Goal: Task Accomplishment & Management: Complete application form

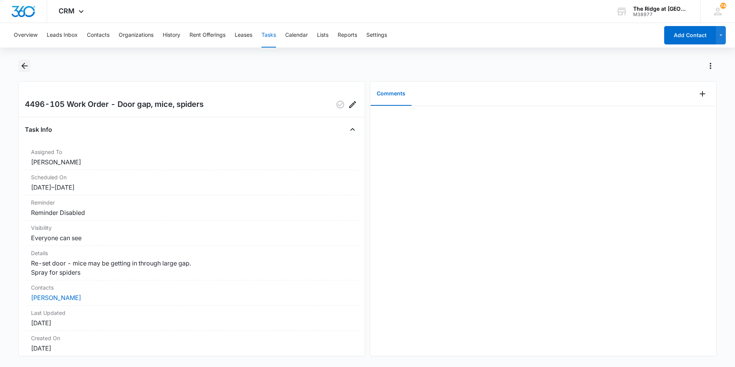
click at [27, 70] on icon "Back" at bounding box center [24, 65] width 9 height 9
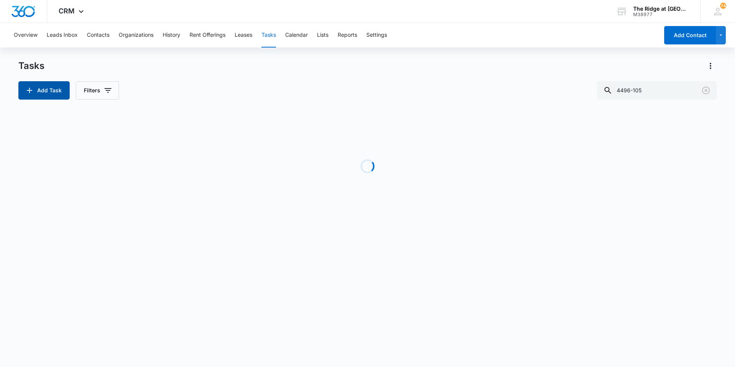
click at [41, 90] on button "Add Task" at bounding box center [43, 90] width 51 height 18
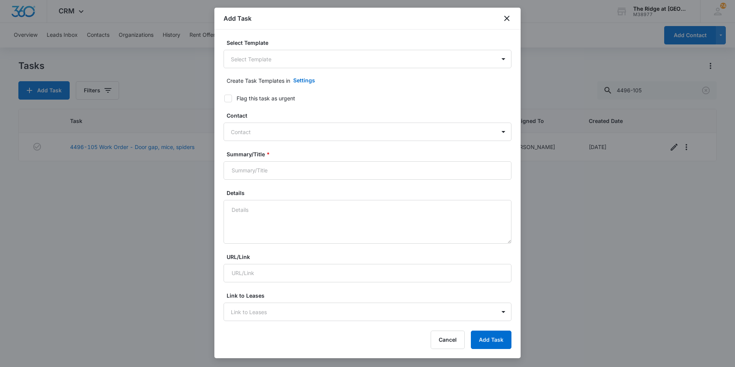
click at [291, 63] on body "CRM Apps Reputation Websites Forms CRM Email Social Content Ads Intelligence Fi…" at bounding box center [367, 183] width 735 height 367
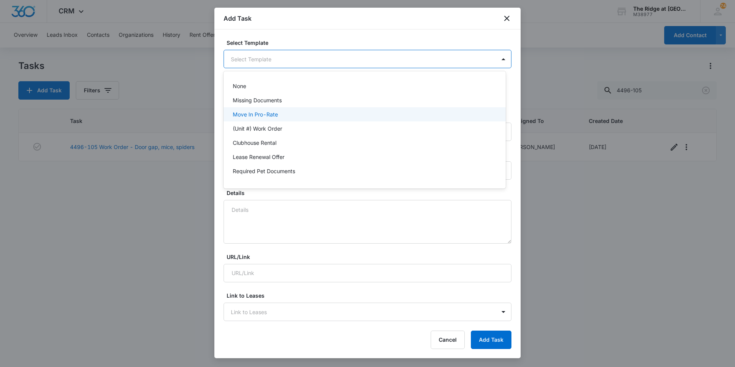
click at [269, 127] on p "(Unit #) Work Order" at bounding box center [257, 128] width 49 height 8
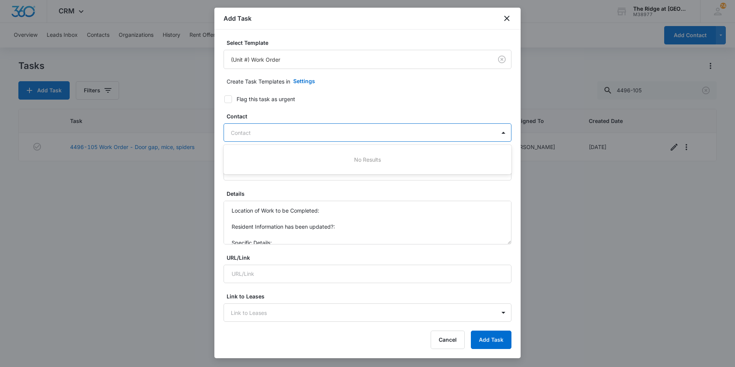
click at [269, 128] on div at bounding box center [363, 133] width 264 height 10
type input "winter"
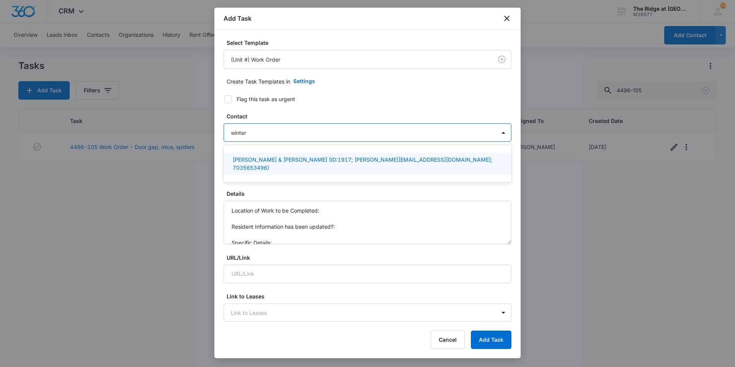
click at [247, 157] on p "[PERSON_NAME] & [PERSON_NAME] (ID:1917; [PERSON_NAME][EMAIL_ADDRESS][DOMAIN_NAM…" at bounding box center [367, 163] width 268 height 16
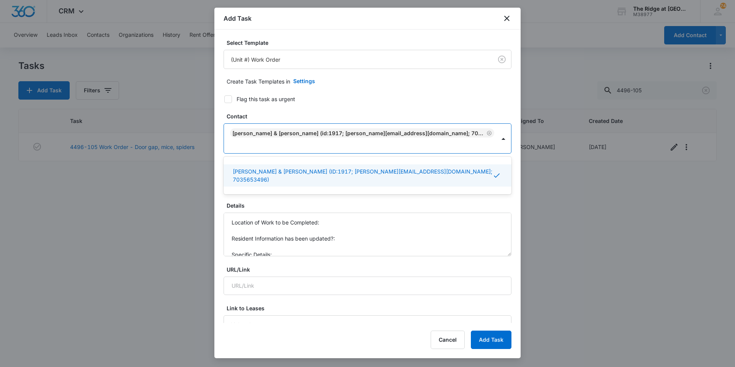
click at [220, 181] on div "Select Template (Unit #) Work Order Create Task Templates in Settings Flag this…" at bounding box center [367, 175] width 306 height 293
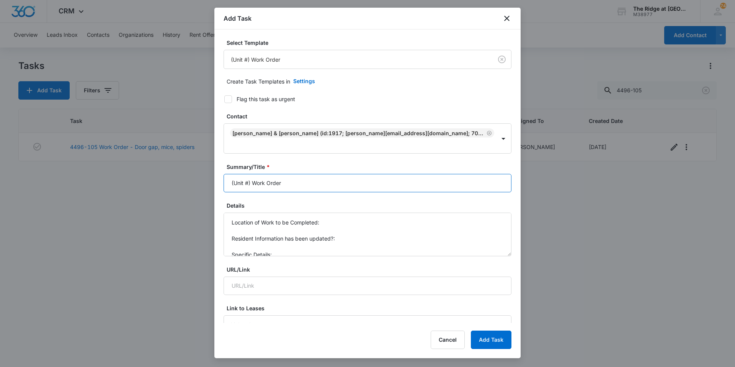
drag, startPoint x: 251, startPoint y: 171, endPoint x: 227, endPoint y: 171, distance: 23.7
click at [228, 174] on input "(Unit #) Work Order" at bounding box center [367, 183] width 288 height 18
click at [250, 174] on input "(Unit #) Work Order" at bounding box center [367, 183] width 288 height 18
drag, startPoint x: 250, startPoint y: 169, endPoint x: 229, endPoint y: 171, distance: 21.2
click at [229, 174] on input "(Unit #) Work Order" at bounding box center [367, 183] width 288 height 18
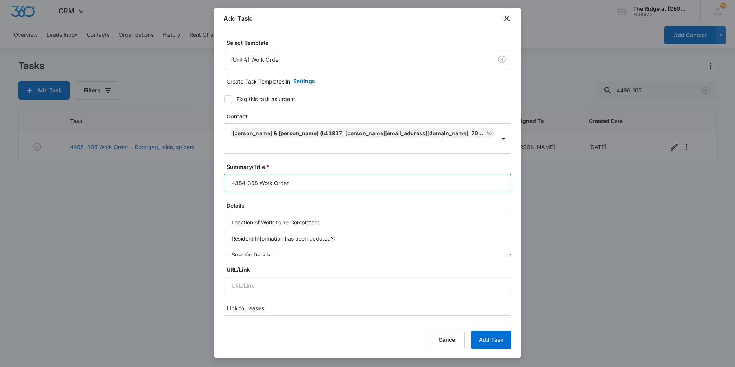
click at [307, 178] on input "4384-308 Work Order" at bounding box center [367, 183] width 288 height 18
type input "4384-308 Work Order blinds"
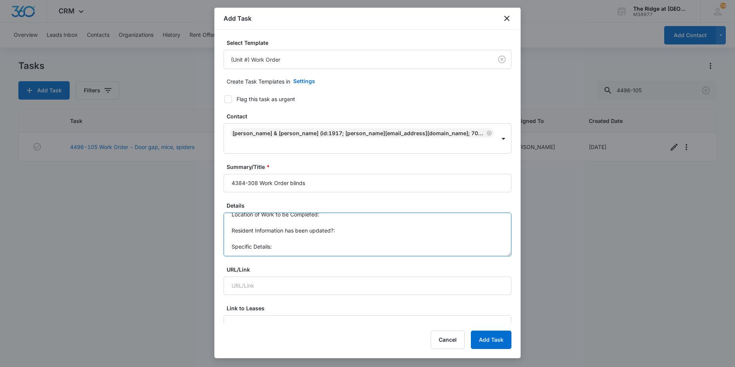
drag, startPoint x: 230, startPoint y: 209, endPoint x: 279, endPoint y: 245, distance: 60.9
click at [279, 245] on textarea "Location of Work to be Completed: Resident Information has been updated?: Speci…" at bounding box center [367, 234] width 288 height 44
click at [277, 222] on textarea "Bedroom blinds" at bounding box center [367, 234] width 288 height 44
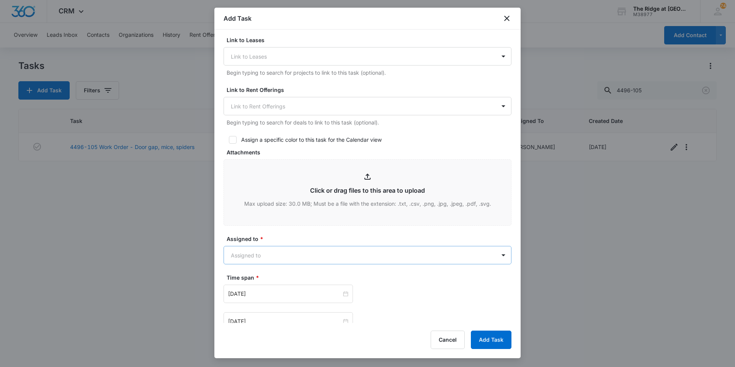
scroll to position [395, 0]
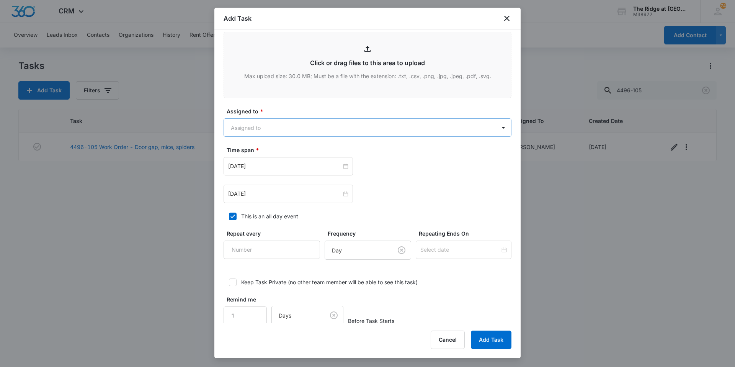
type textarea "Bedroom blinds are crooked on one side"
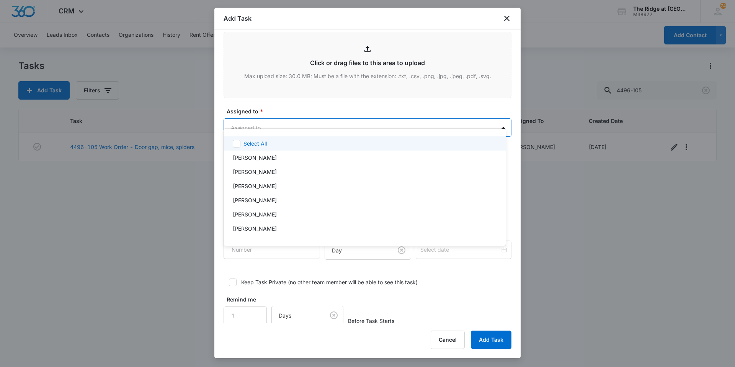
click at [281, 118] on body "CRM Apps Reputation Websites Forms CRM Email Social Content Ads Intelligence Fi…" at bounding box center [367, 183] width 735 height 367
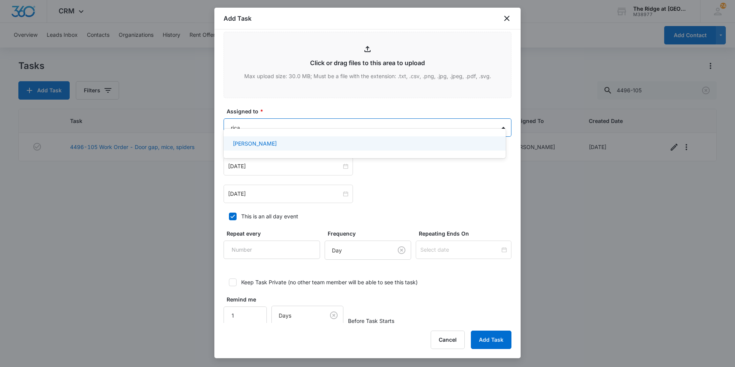
type input "ricar"
click at [252, 141] on p "[PERSON_NAME]" at bounding box center [255, 143] width 44 height 8
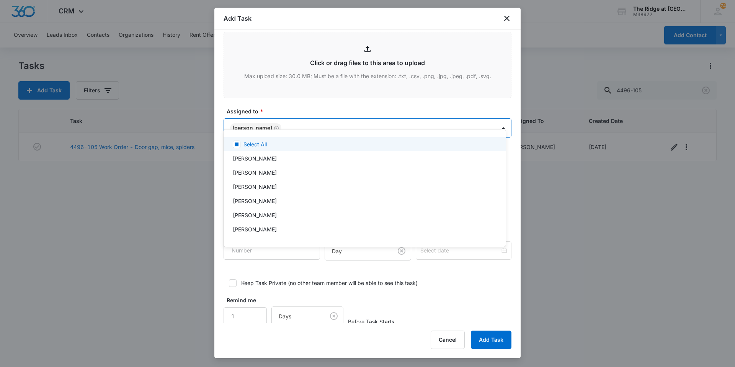
click at [289, 91] on div at bounding box center [367, 183] width 735 height 367
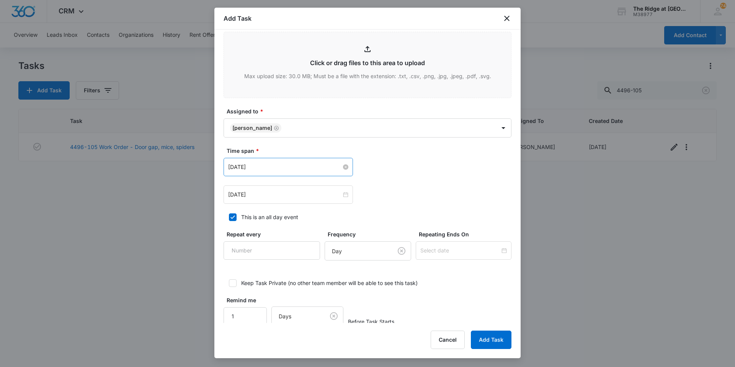
click at [275, 163] on input "[DATE]" at bounding box center [284, 167] width 113 height 8
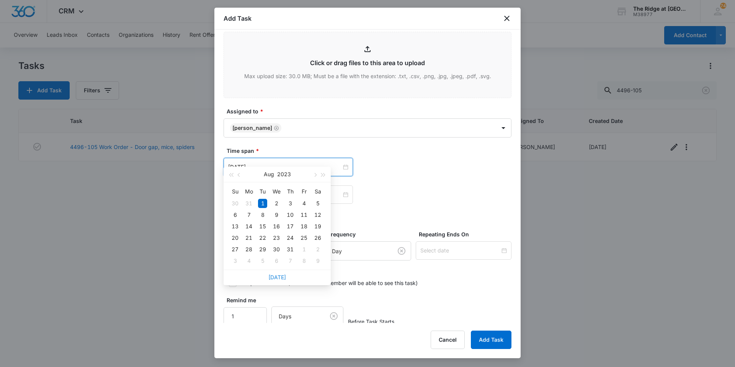
click at [282, 277] on link "[DATE]" at bounding box center [277, 277] width 18 height 7
type input "[DATE]"
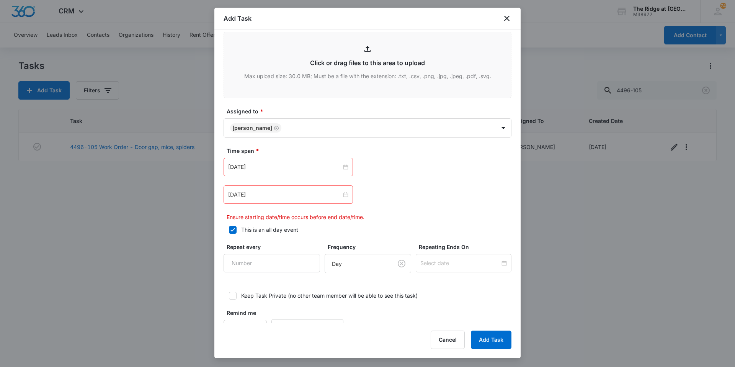
click at [285, 185] on div "[DATE]" at bounding box center [287, 194] width 129 height 18
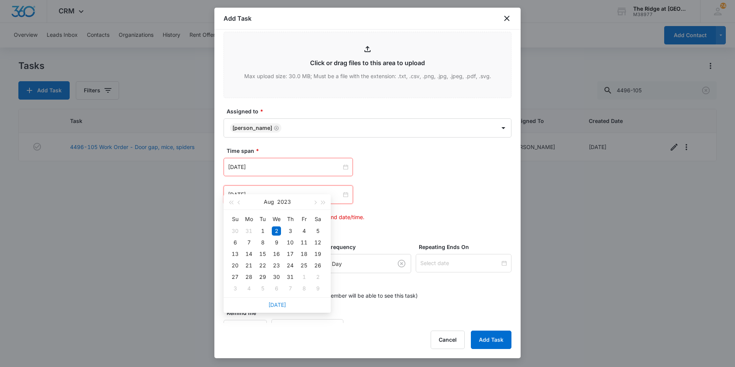
click at [276, 304] on link "[DATE]" at bounding box center [277, 304] width 18 height 7
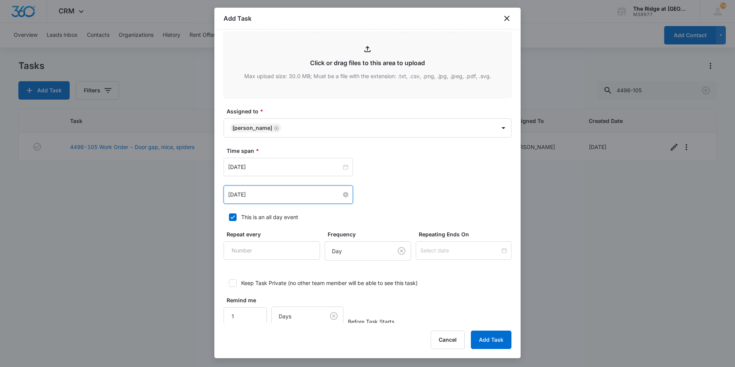
click at [275, 190] on input "[DATE]" at bounding box center [284, 194] width 113 height 8
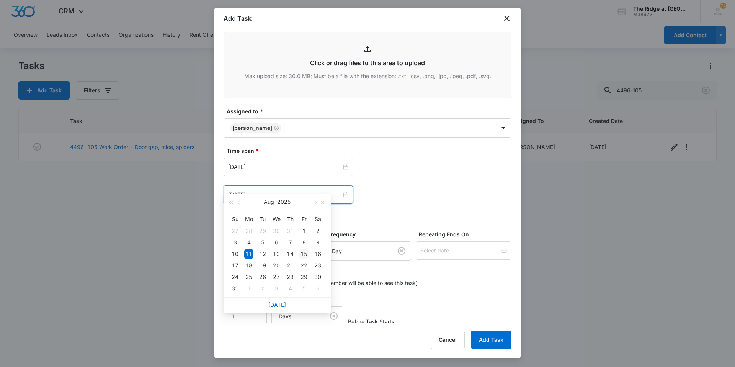
type input "[DATE]"
click at [306, 250] on div "15" at bounding box center [303, 253] width 9 height 9
click at [402, 190] on div "[DATE] [DATE] Su Mo Tu We Th Fr Sa 27 28 29 30 31 1 2 3 4 5 6 7 8 9 10 11 12 13…" at bounding box center [367, 194] width 288 height 18
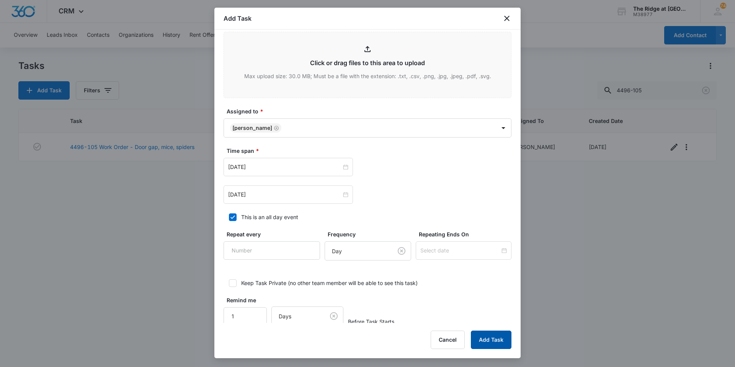
click at [488, 334] on button "Add Task" at bounding box center [491, 339] width 41 height 18
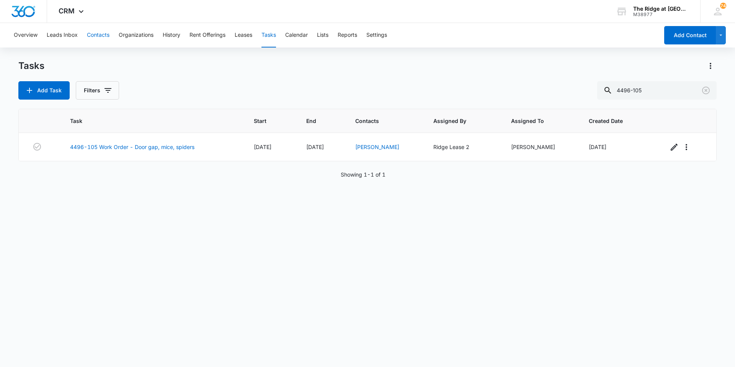
click at [90, 34] on button "Contacts" at bounding box center [98, 35] width 23 height 24
